Goal: Information Seeking & Learning: Learn about a topic

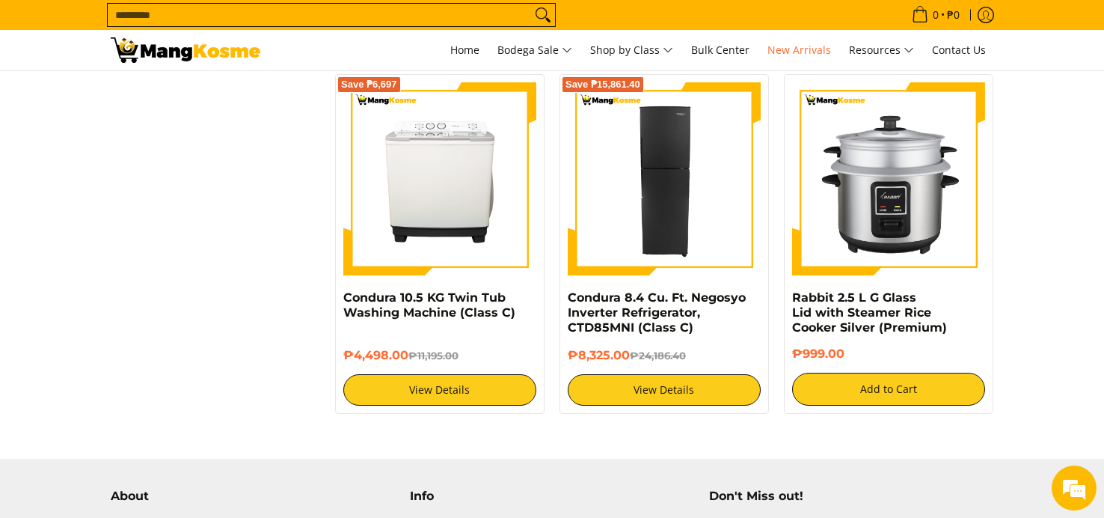
scroll to position [2469, 0]
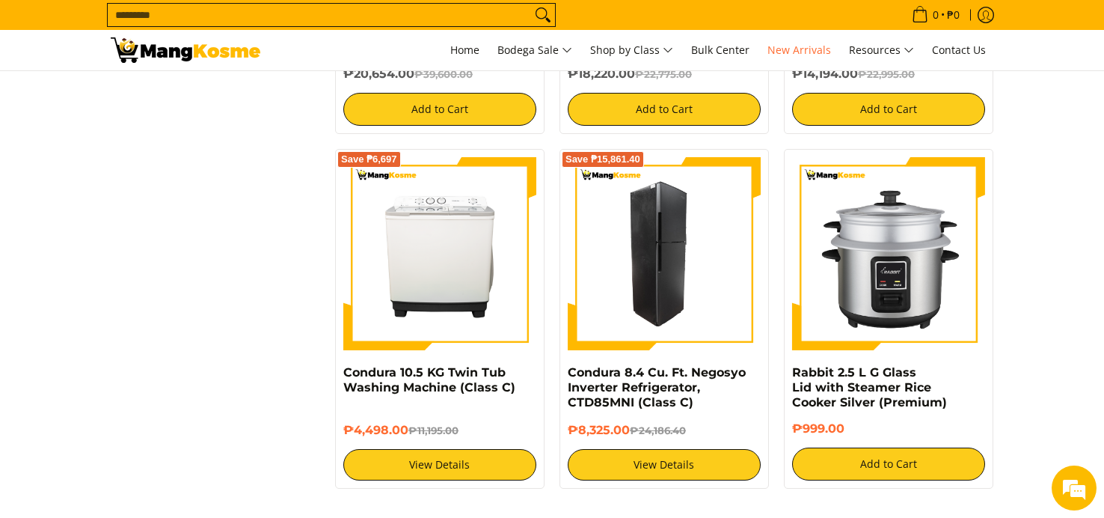
click at [662, 296] on img at bounding box center [664, 253] width 193 height 193
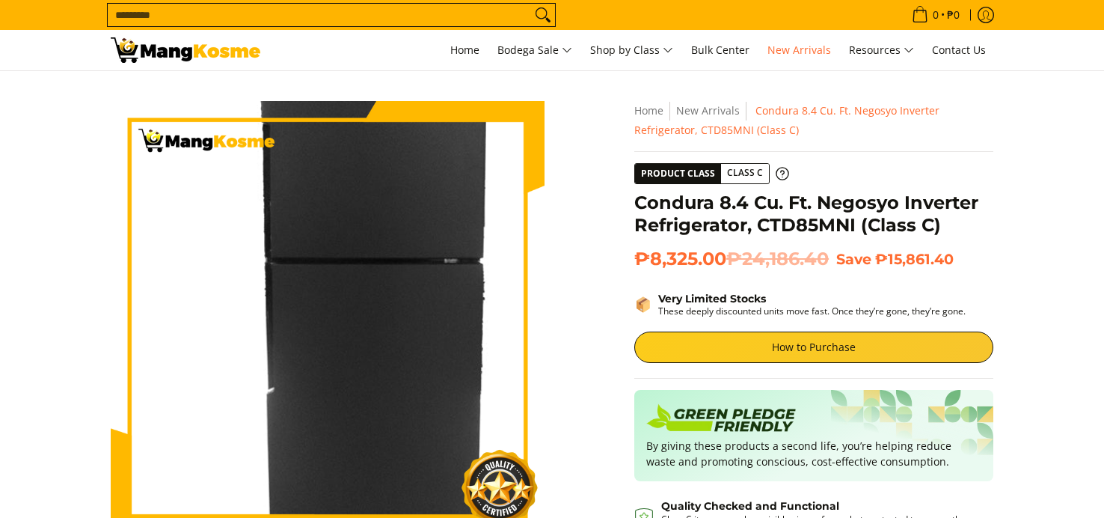
scroll to position [224, 0]
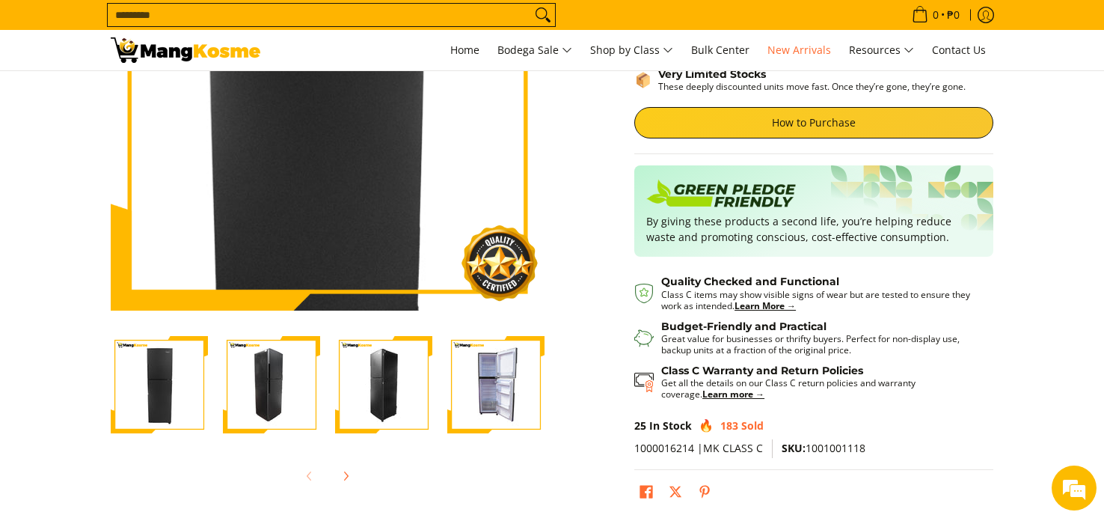
click at [335, 153] on img at bounding box center [328, 94] width 434 height 434
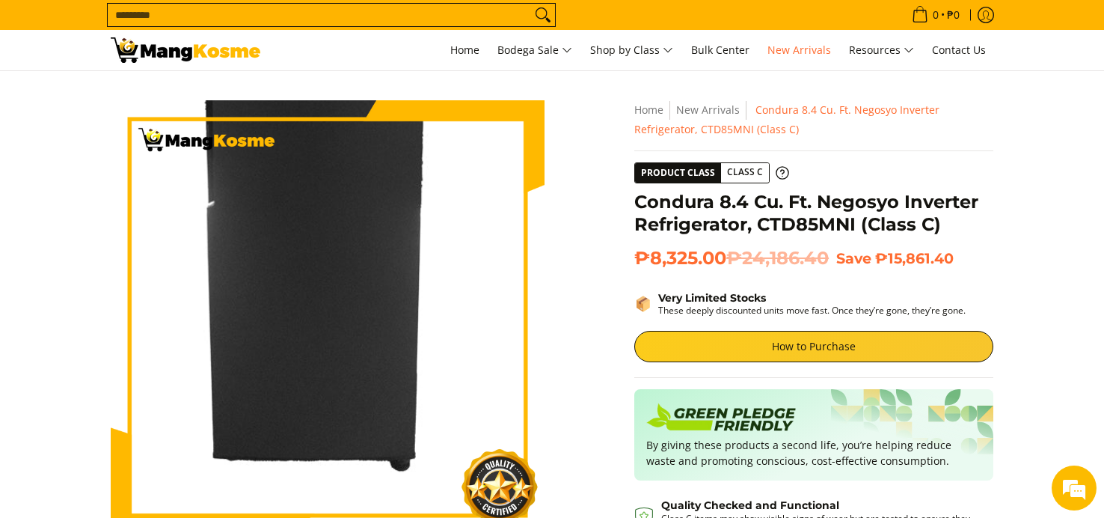
scroll to position [0, 0]
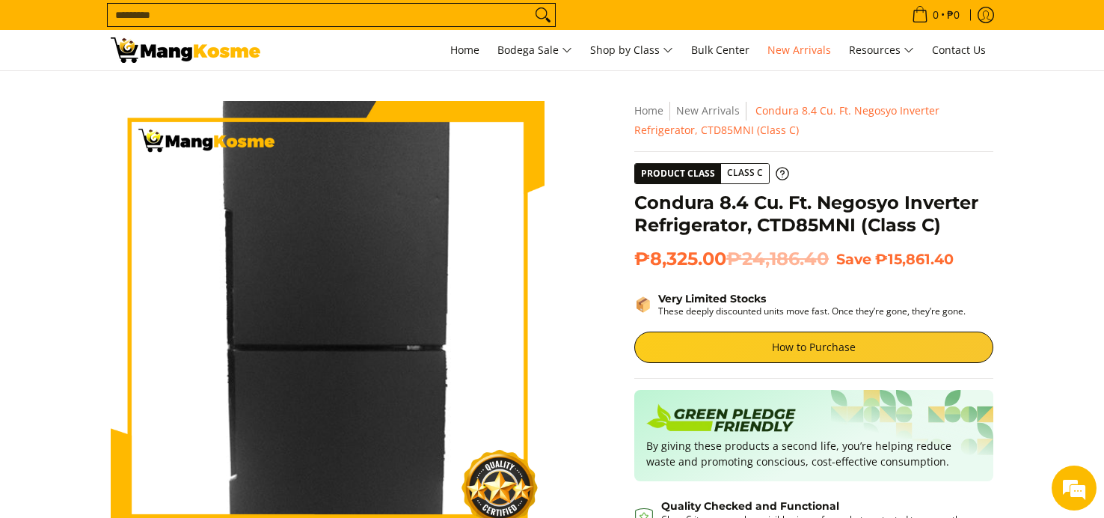
click at [326, 280] on img at bounding box center [328, 318] width 434 height 434
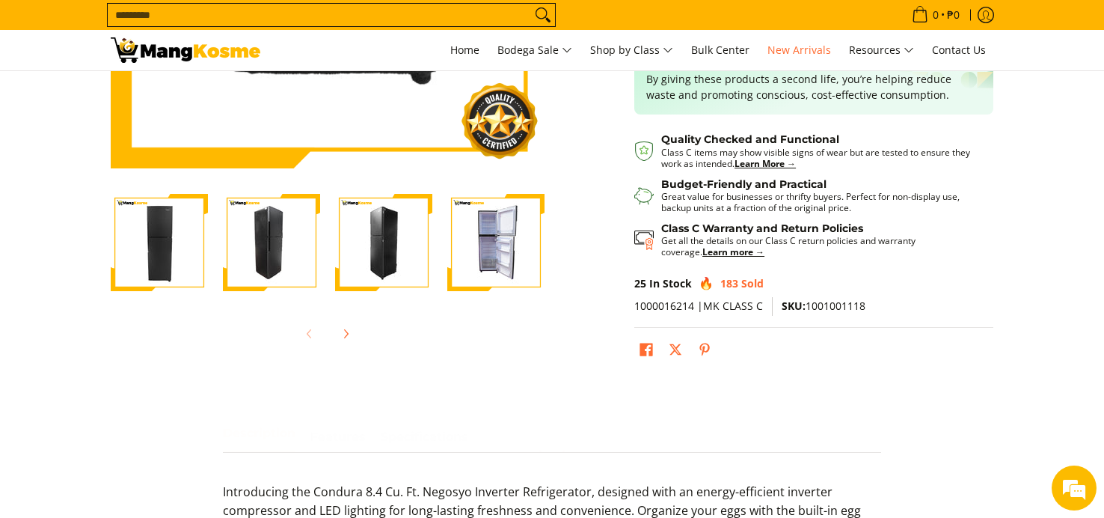
scroll to position [374, 0]
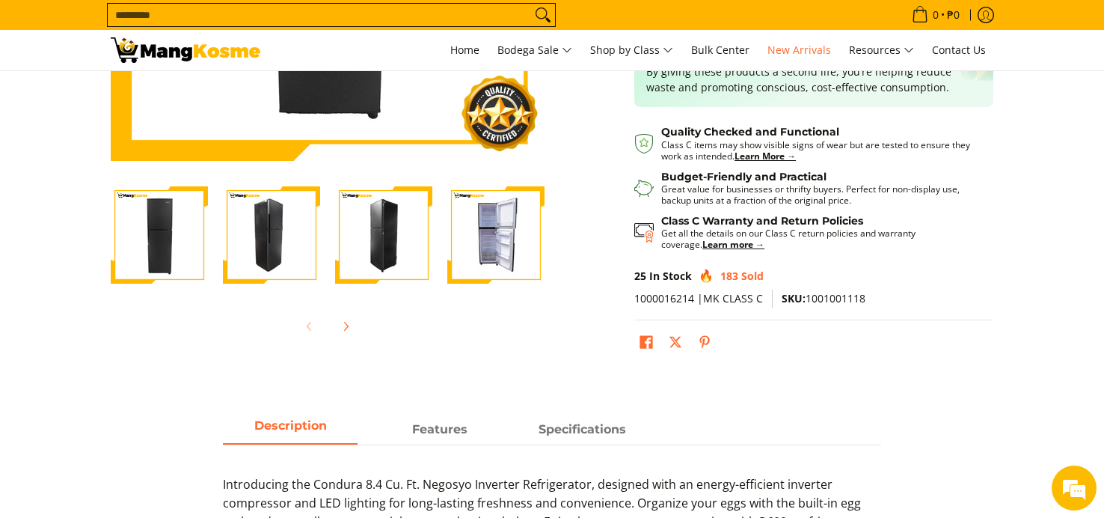
click at [269, 254] on img "Condura 8.4 Cu. Ft. Negosyo Inverter Refrigerator, CTD85MNI (Class C)-2" at bounding box center [271, 234] width 97 height 97
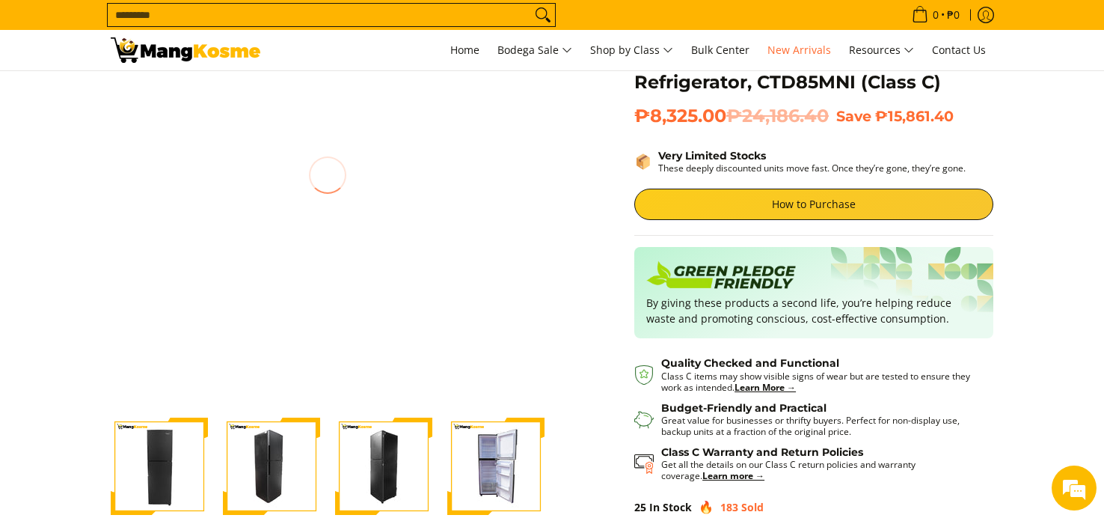
scroll to position [150, 0]
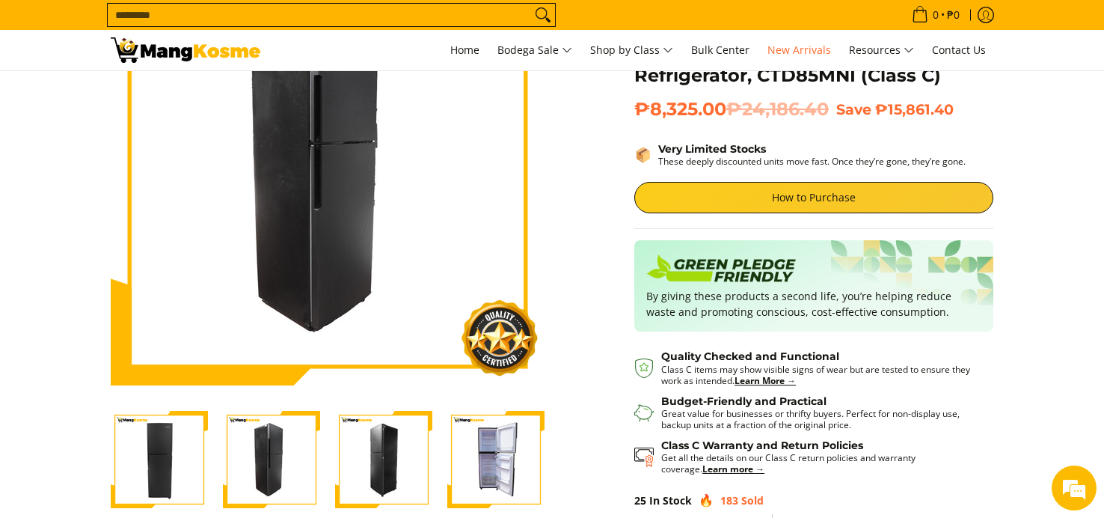
click at [398, 468] on img "Condura 8.4 Cu. Ft. Negosyo Inverter Refrigerator, CTD85MNI (Class C)-3" at bounding box center [383, 459] width 97 height 97
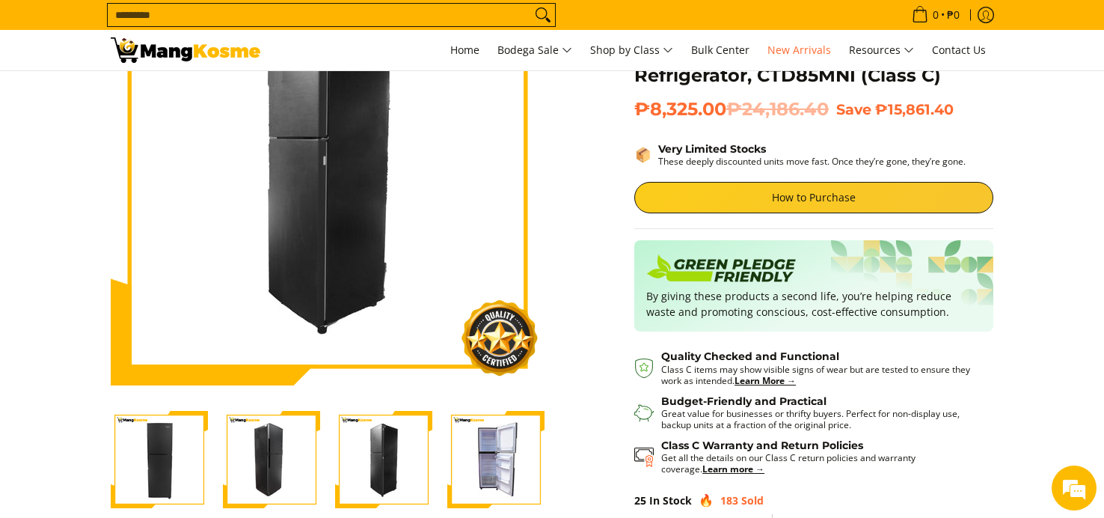
click at [495, 474] on img "Condura 8.4 Cu. Ft. Negosyo Inverter Refrigerator, CTD85MNI (Class C)-4" at bounding box center [495, 459] width 97 height 97
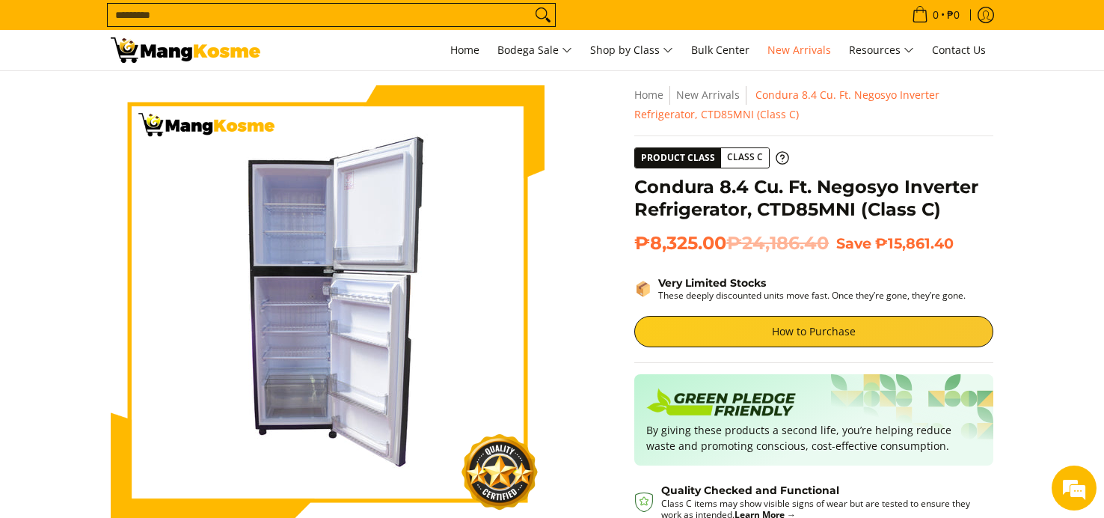
scroll to position [0, 0]
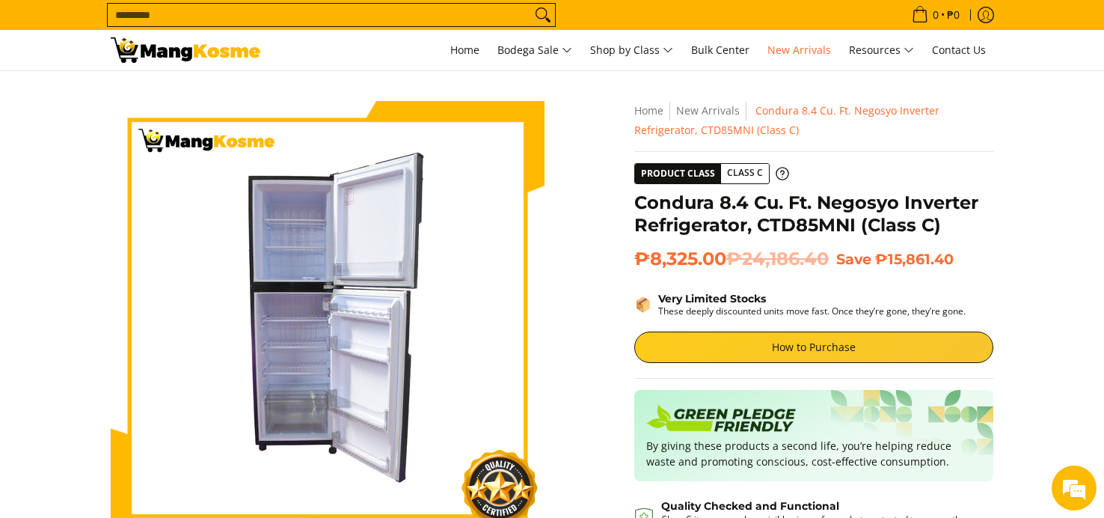
click at [1049, 271] on section "Skip to Main Content Enable zoom Disable zoom Enable zoom Disable zoom Enable z…" at bounding box center [552, 419] width 1104 height 696
click at [733, 178] on span "Class C" at bounding box center [745, 173] width 48 height 19
click at [782, 177] on icon at bounding box center [782, 173] width 13 height 13
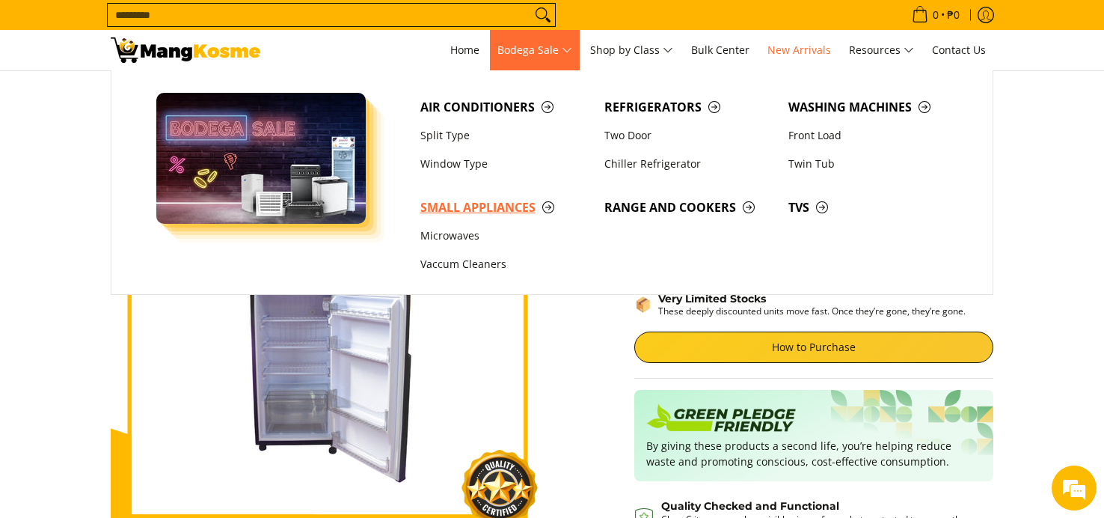
click at [480, 212] on span "Small Appliances" at bounding box center [504, 207] width 169 height 19
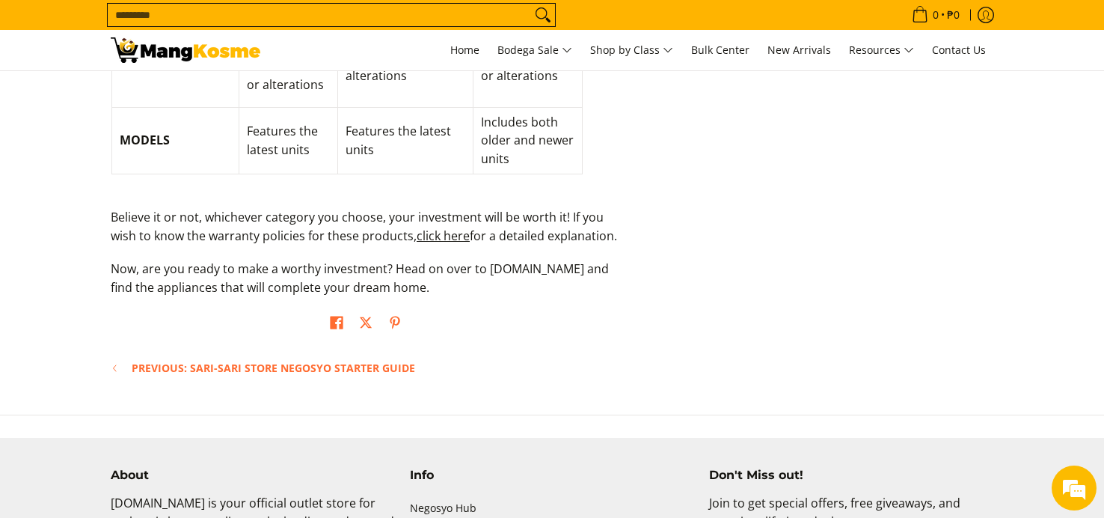
scroll to position [2095, 0]
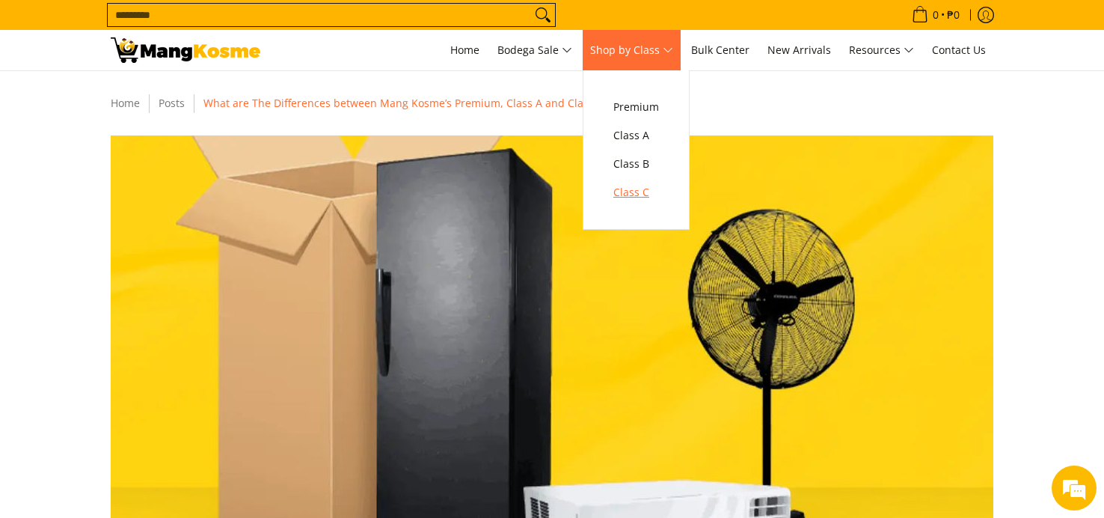
click at [643, 195] on span "Class C" at bounding box center [637, 192] width 46 height 19
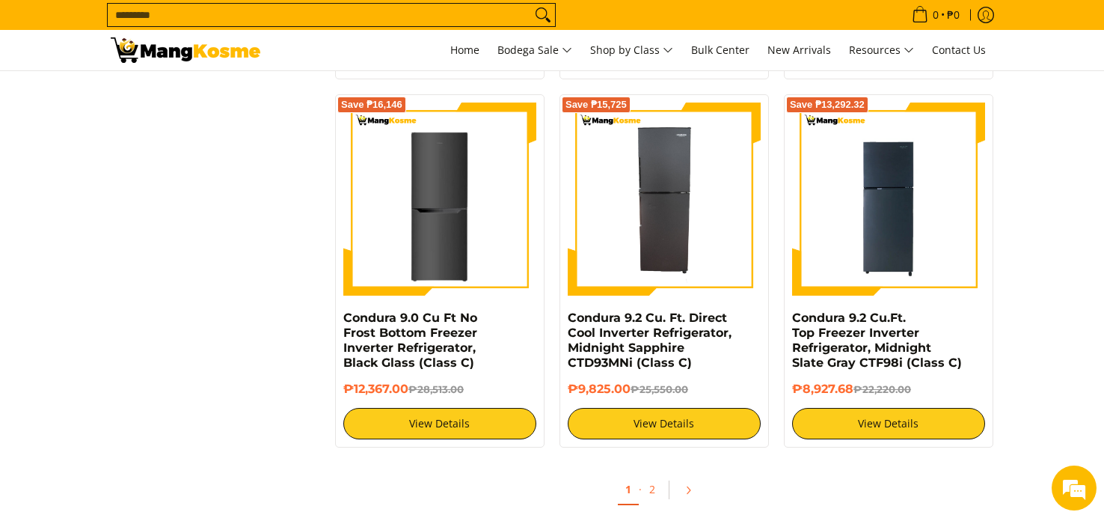
scroll to position [2843, 0]
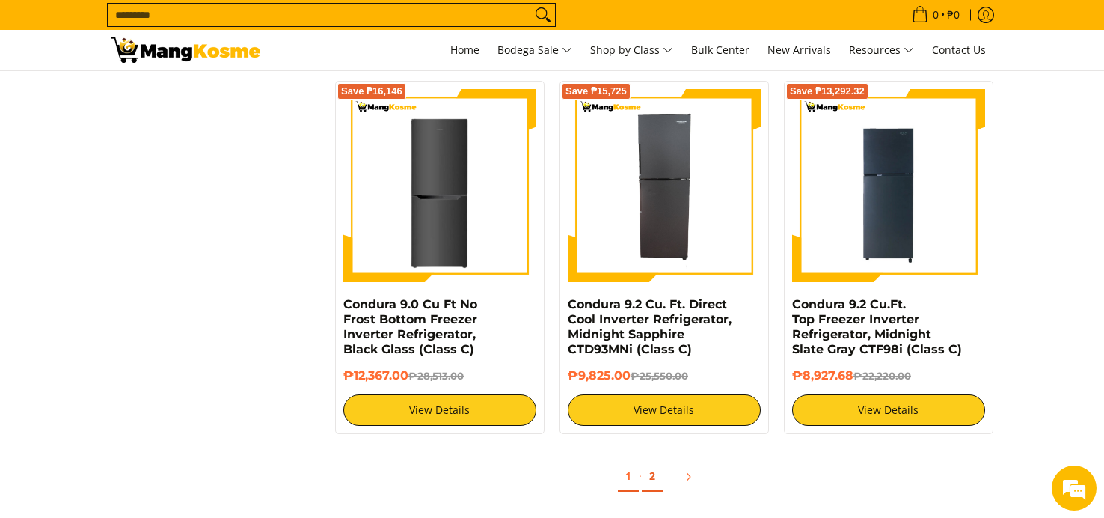
click at [655, 476] on link "2" at bounding box center [652, 476] width 21 height 31
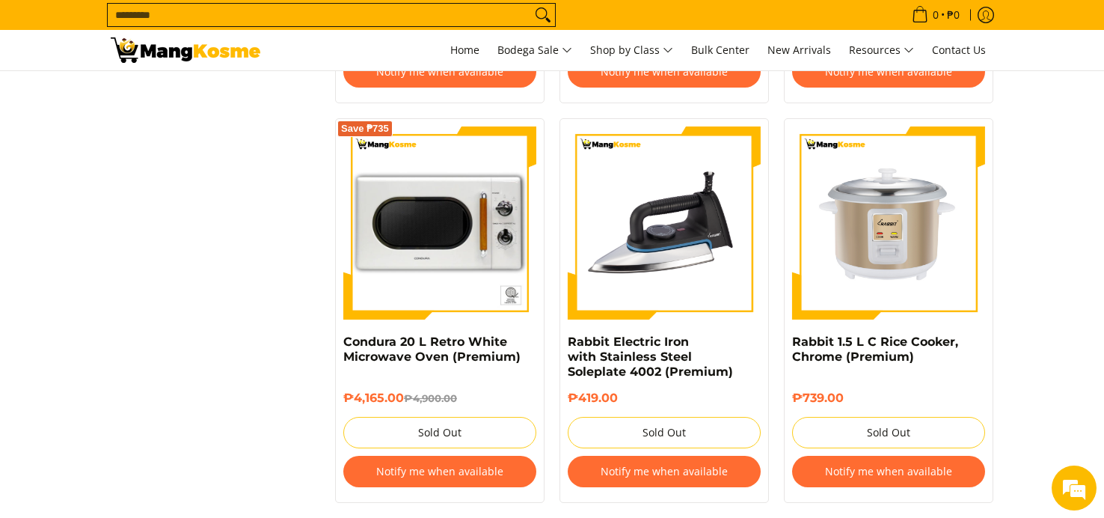
scroll to position [2918, 0]
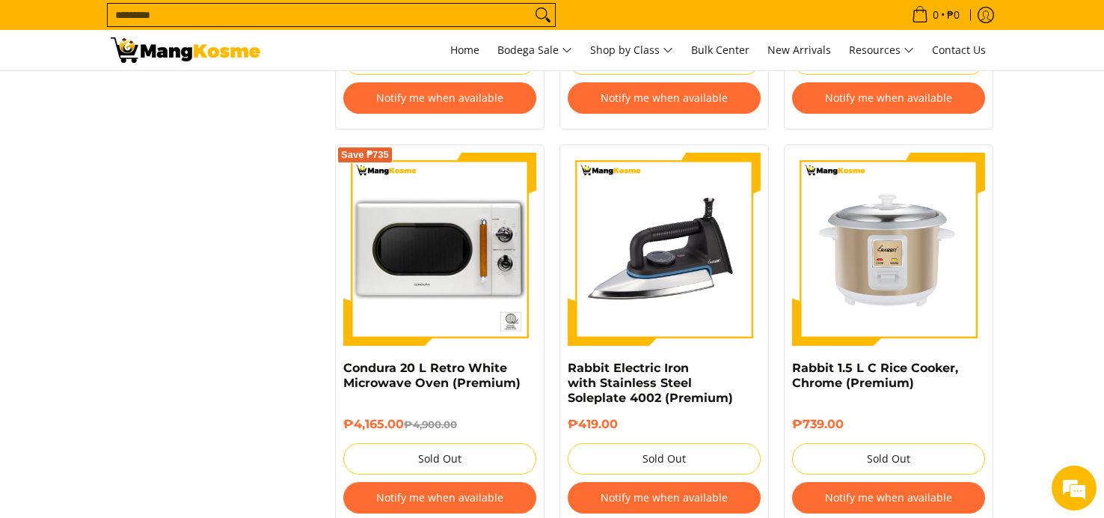
drag, startPoint x: 1029, startPoint y: 292, endPoint x: 1018, endPoint y: 289, distance: 11.6
drag, startPoint x: 1018, startPoint y: 289, endPoint x: 245, endPoint y: 300, distance: 772.9
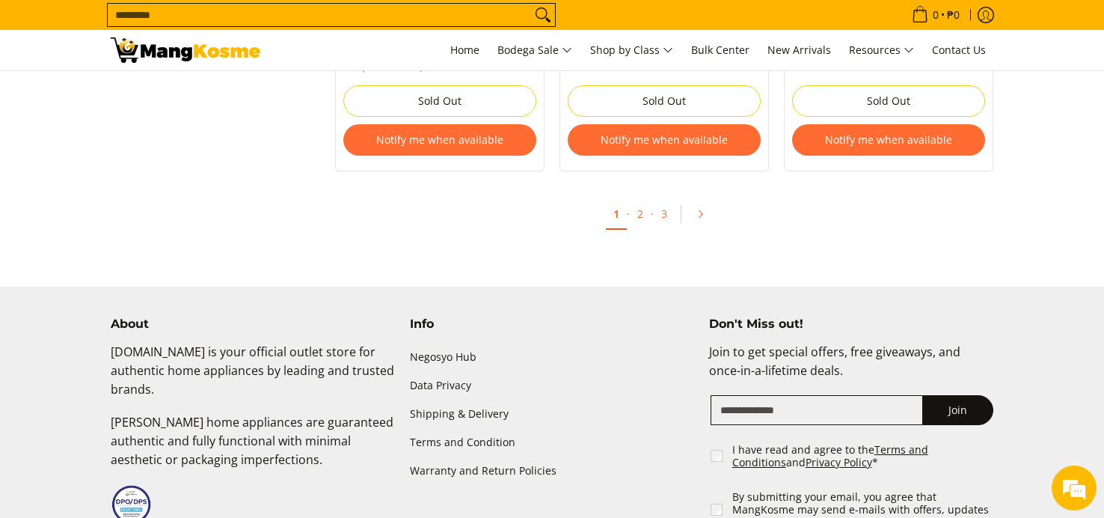
scroll to position [3292, 0]
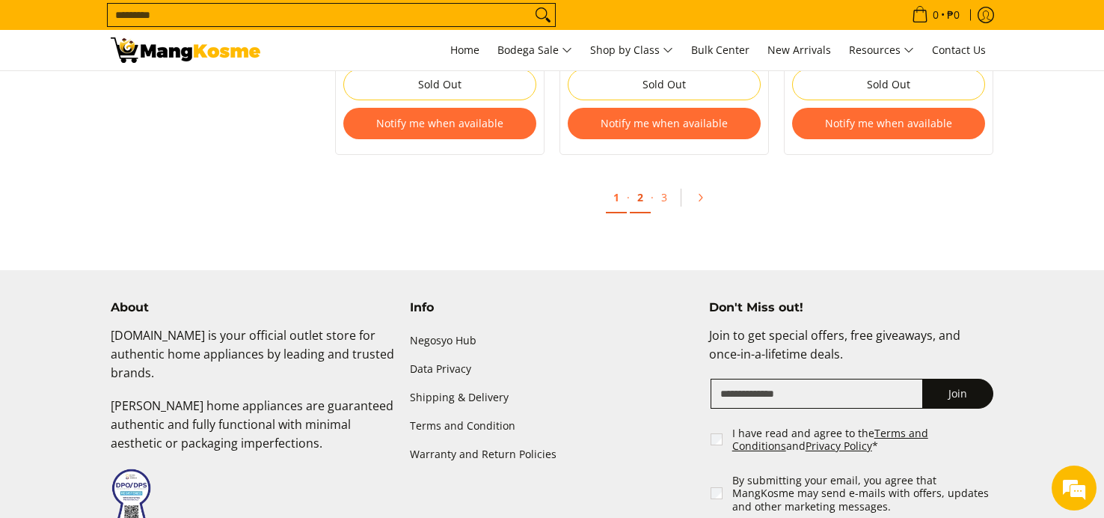
click at [641, 185] on link "2" at bounding box center [640, 198] width 21 height 31
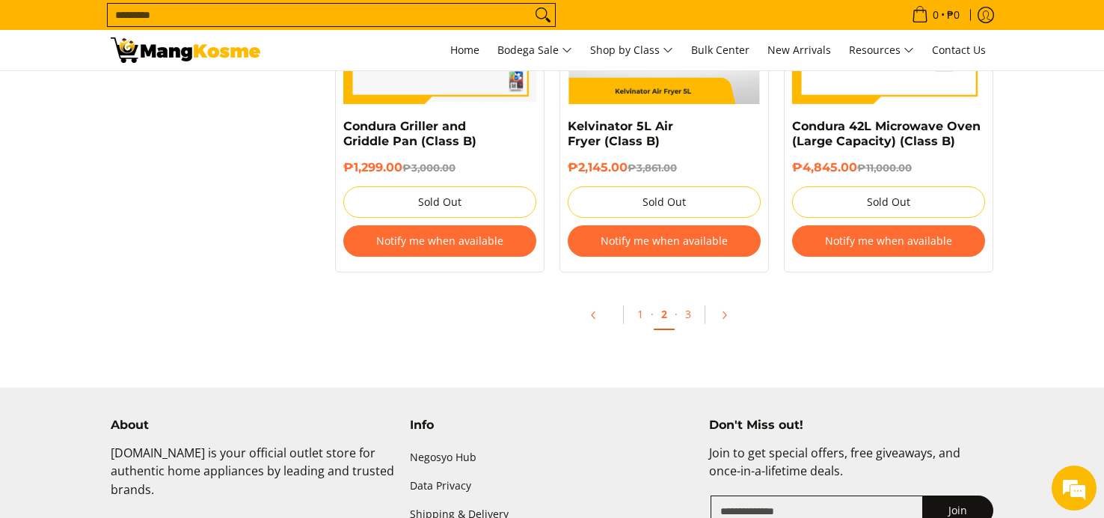
scroll to position [3186, 0]
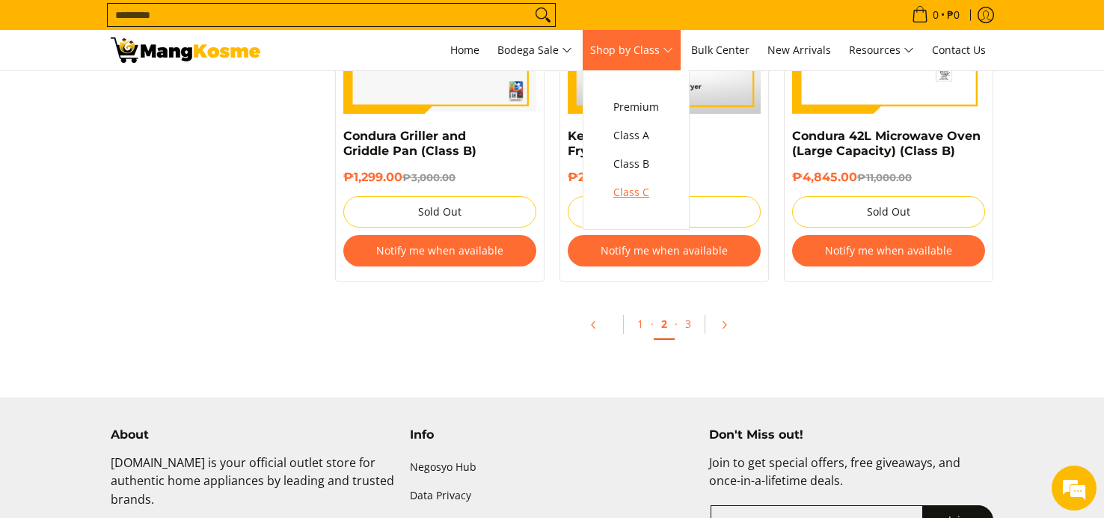
click at [647, 192] on span "Class C" at bounding box center [637, 192] width 46 height 19
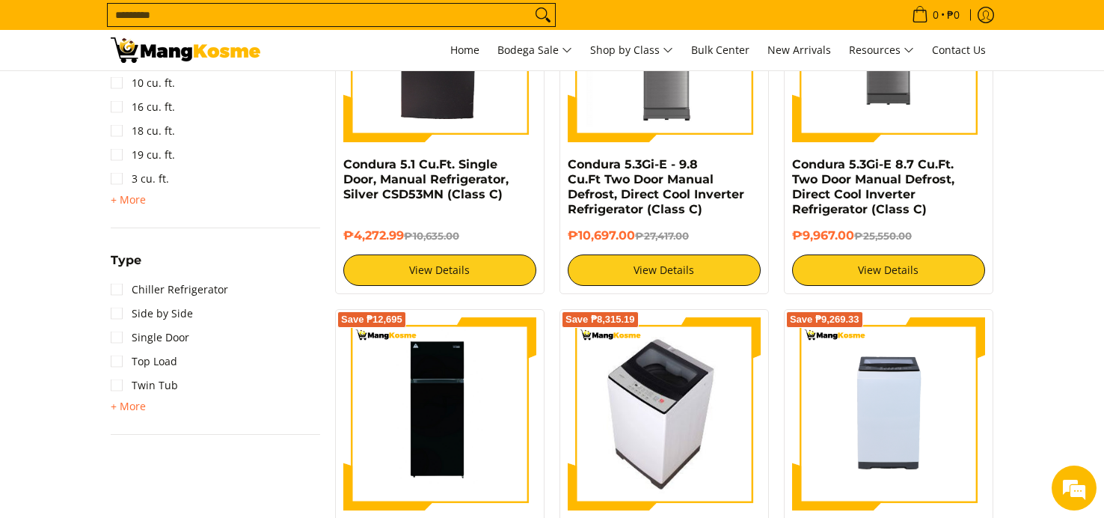
scroll to position [1122, 0]
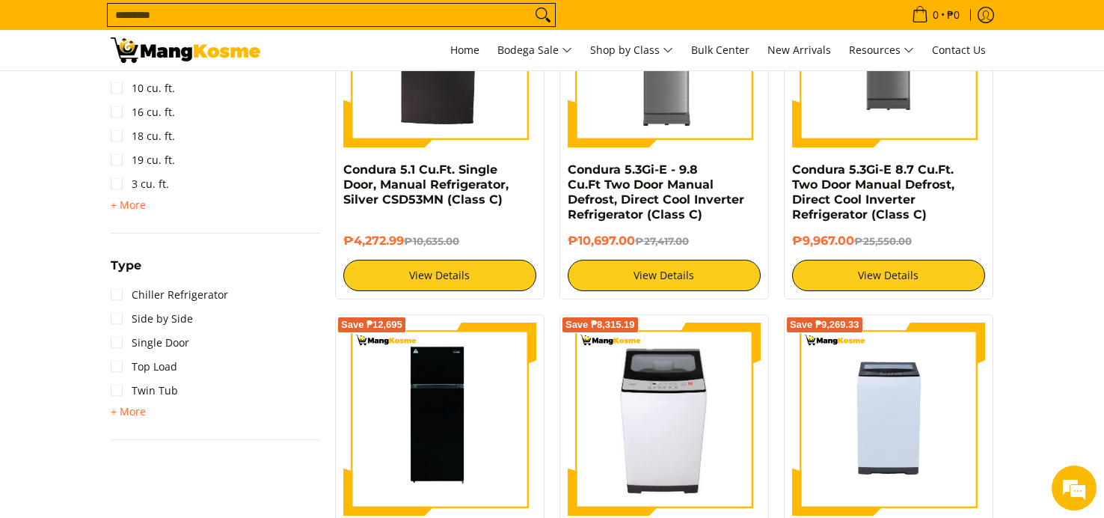
drag, startPoint x: 758, startPoint y: 4, endPoint x: 742, endPoint y: 7, distance: 16.2
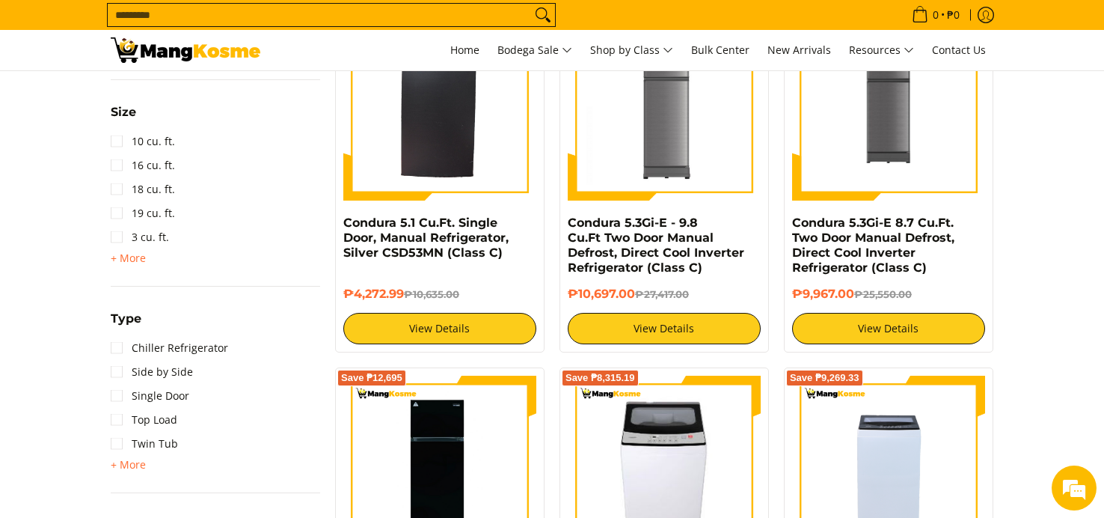
scroll to position [1047, 0]
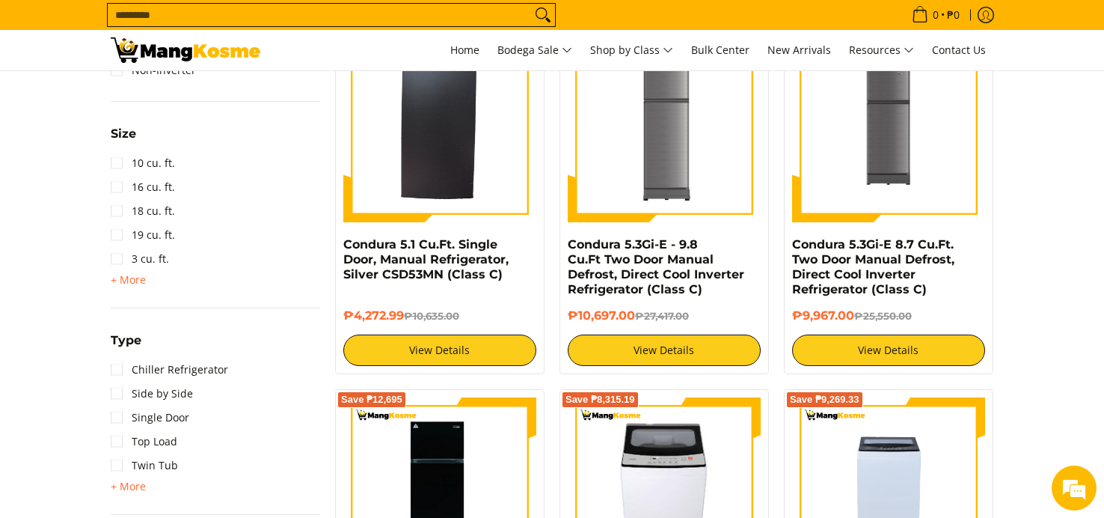
drag, startPoint x: 615, startPoint y: 162, endPoint x: 484, endPoint y: 622, distance: 479.1
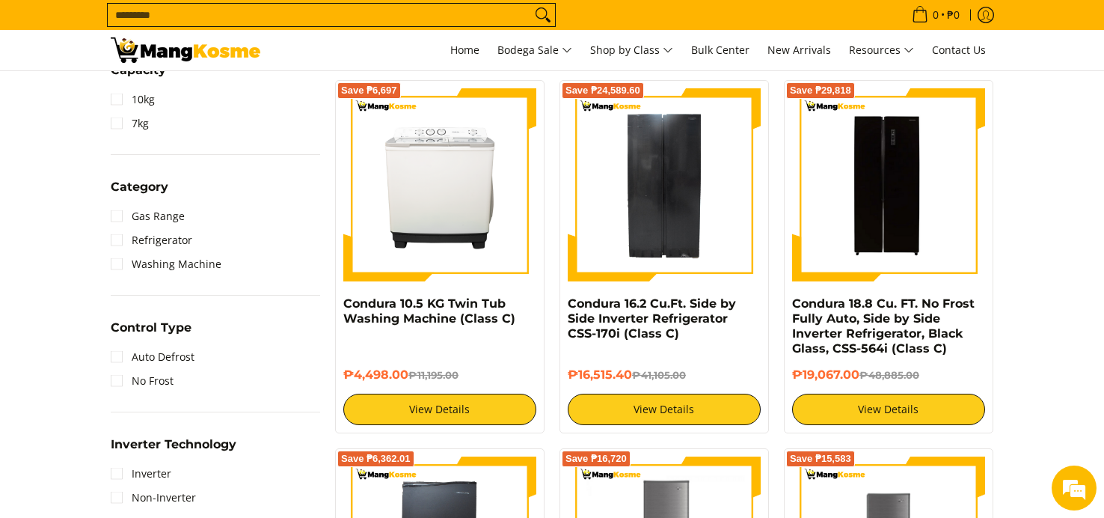
scroll to position [599, 0]
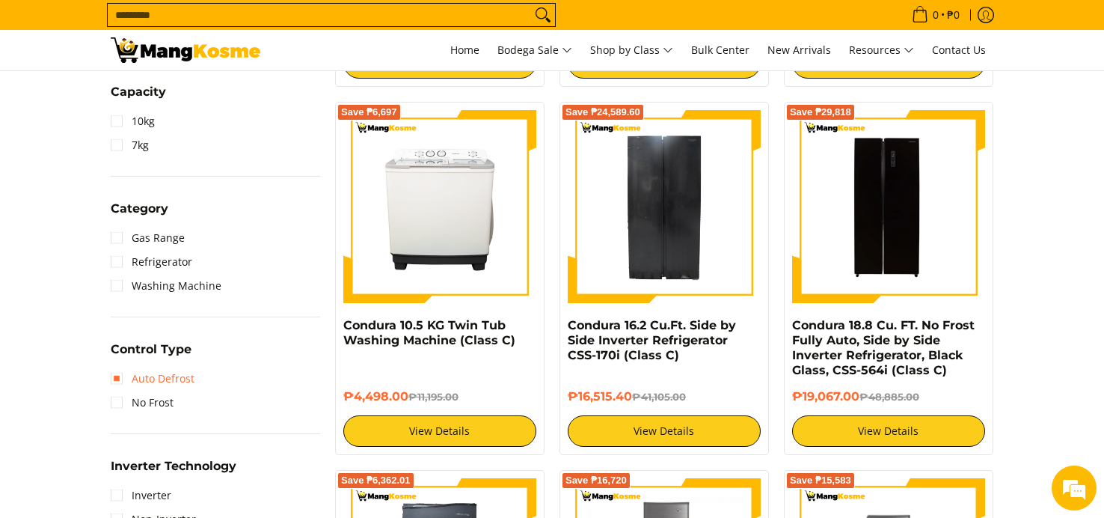
click at [120, 380] on link "Auto Defrost" at bounding box center [153, 379] width 84 height 24
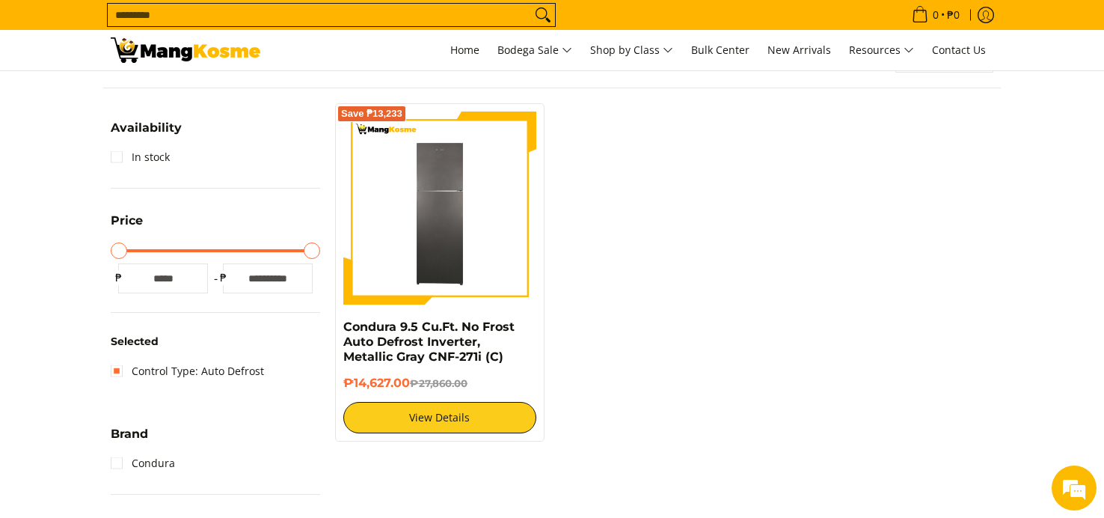
scroll to position [199, 0]
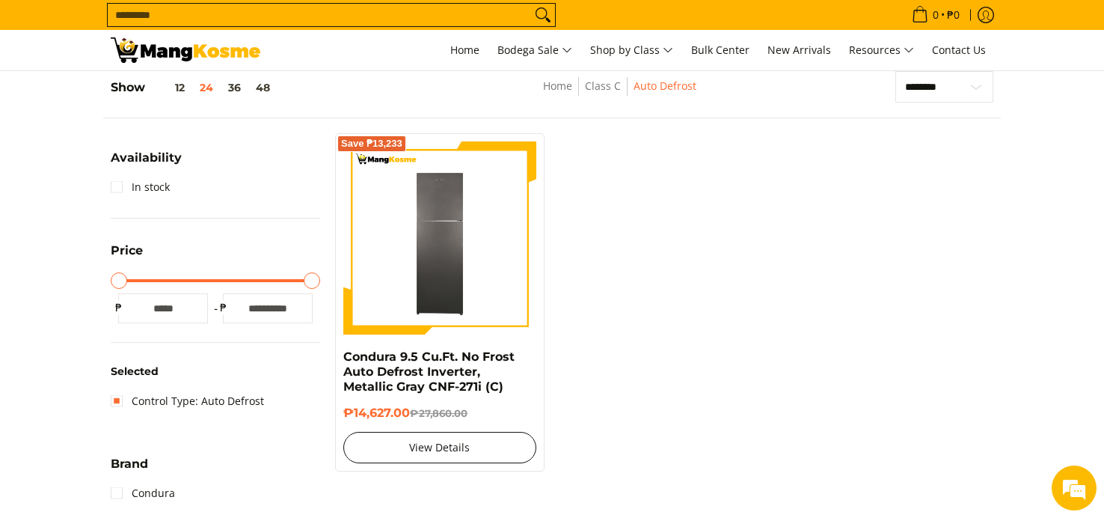
click at [446, 450] on link "View Details" at bounding box center [439, 447] width 193 height 31
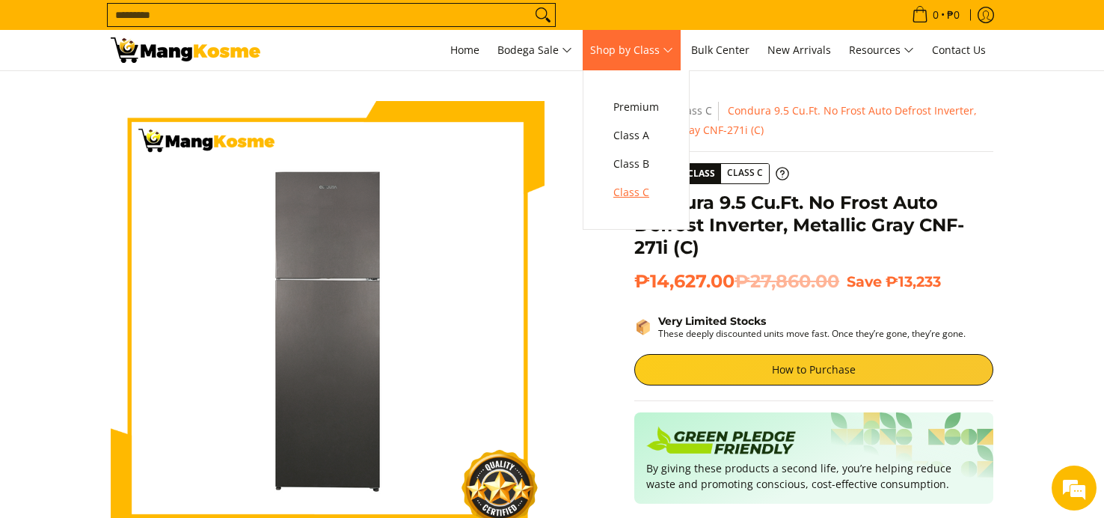
click at [635, 189] on span "Class C" at bounding box center [637, 192] width 46 height 19
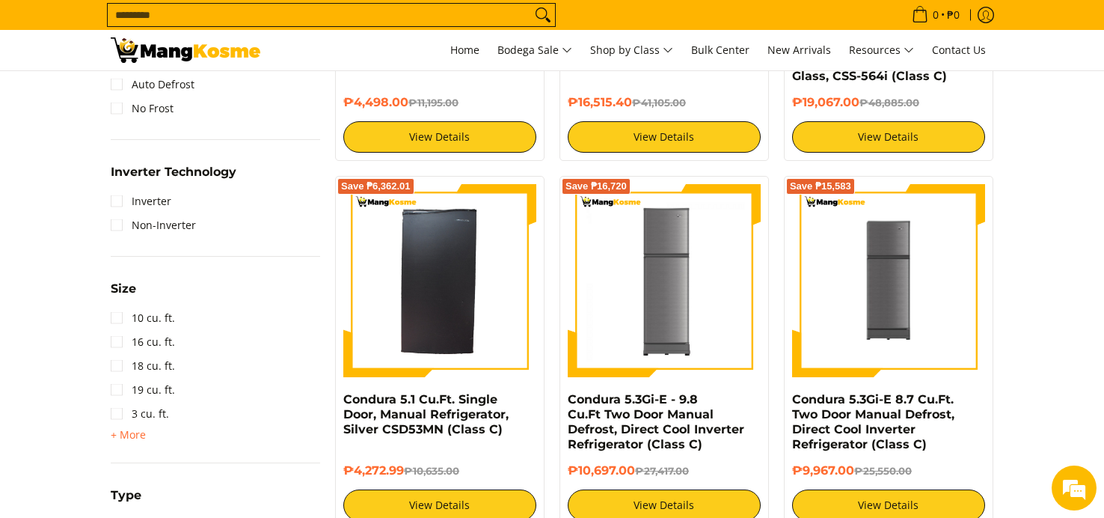
scroll to position [748, 0]
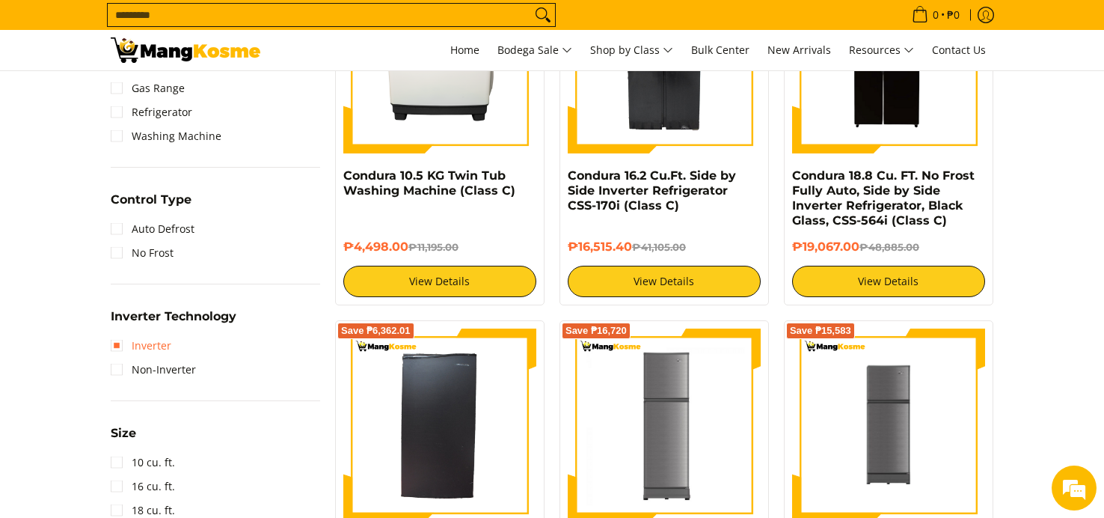
click at [118, 343] on link "Inverter" at bounding box center [141, 346] width 61 height 24
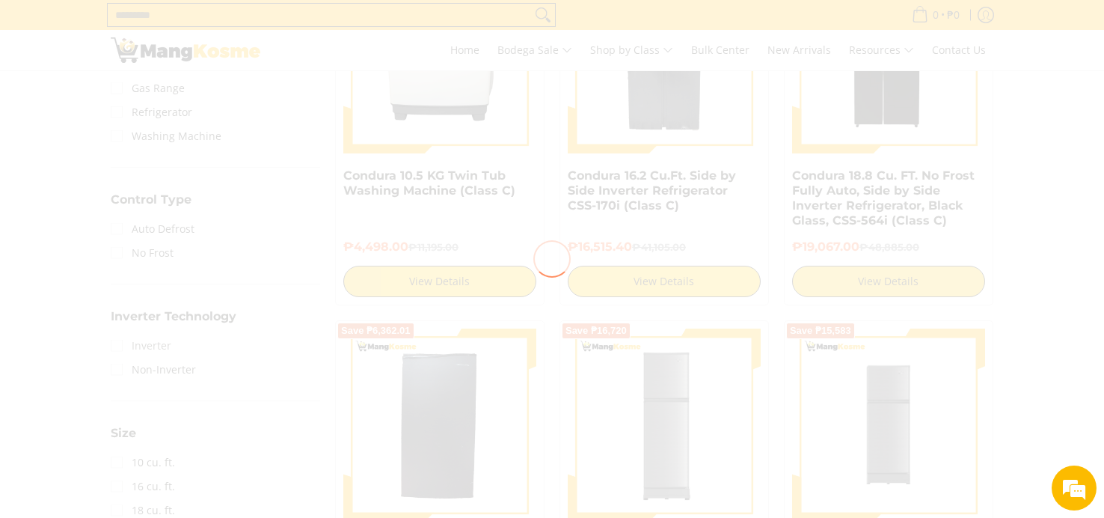
scroll to position [0, 0]
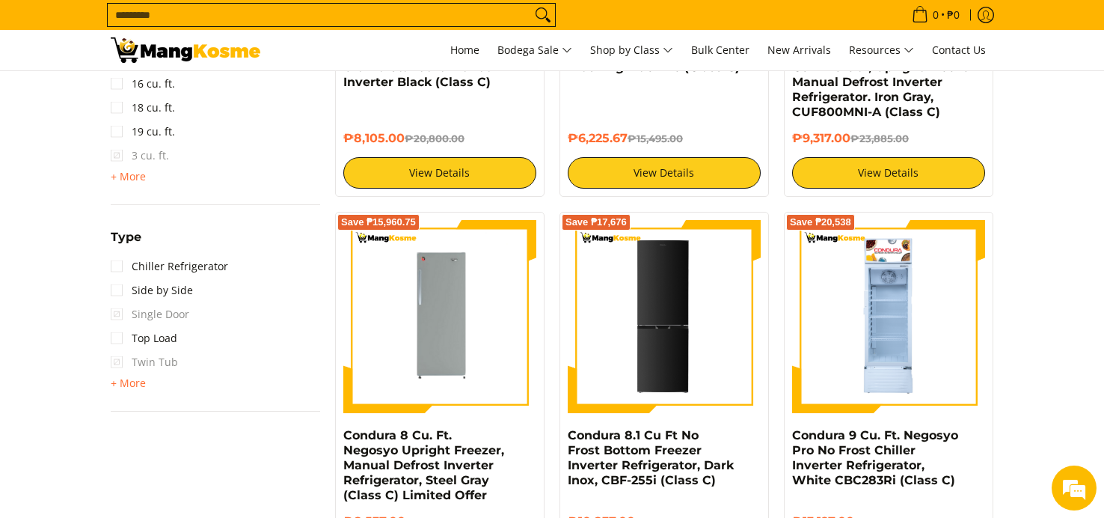
scroll to position [1246, 0]
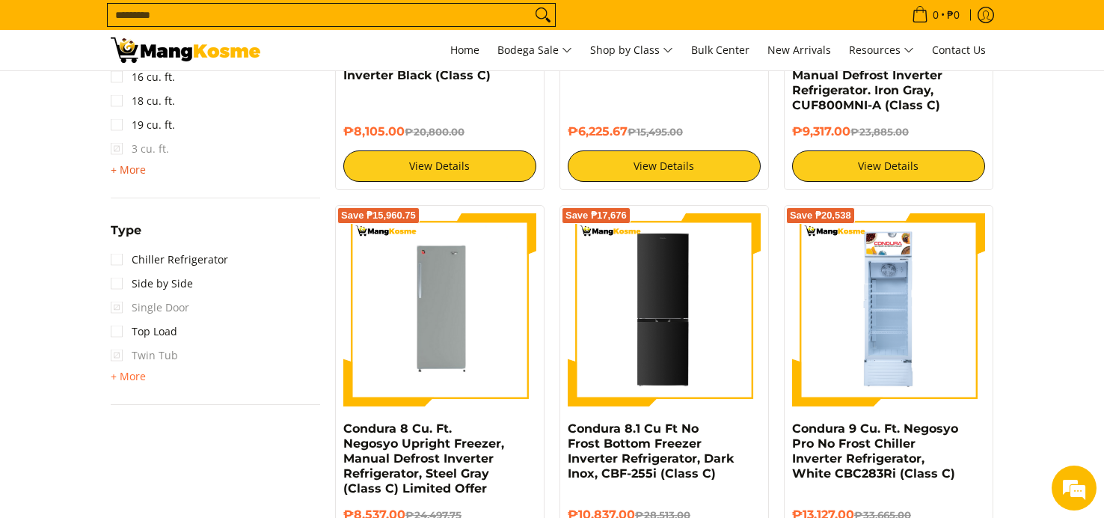
click at [132, 167] on span "+ More" at bounding box center [128, 170] width 35 height 12
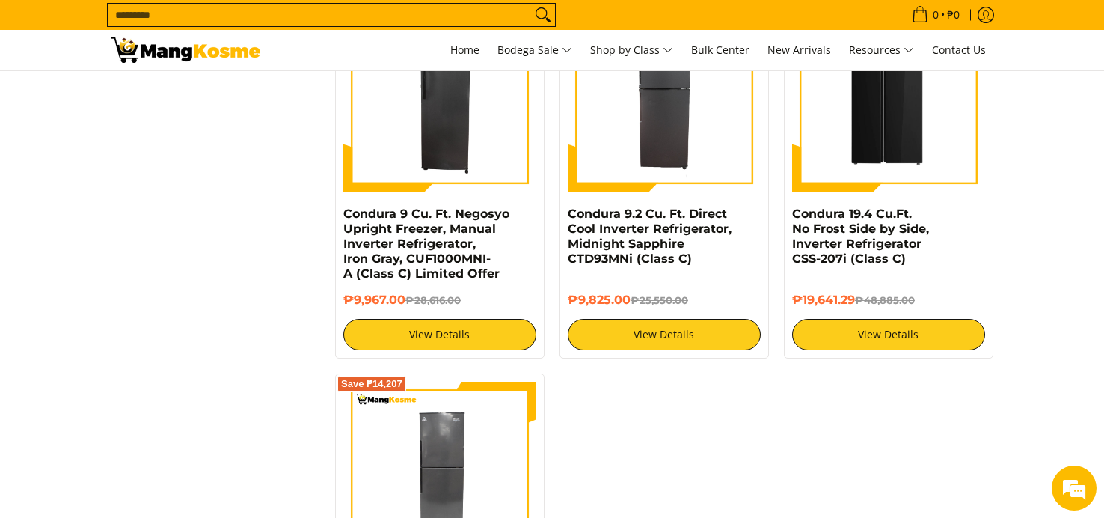
scroll to position [1845, 0]
